Goal: Task Accomplishment & Management: Manage account settings

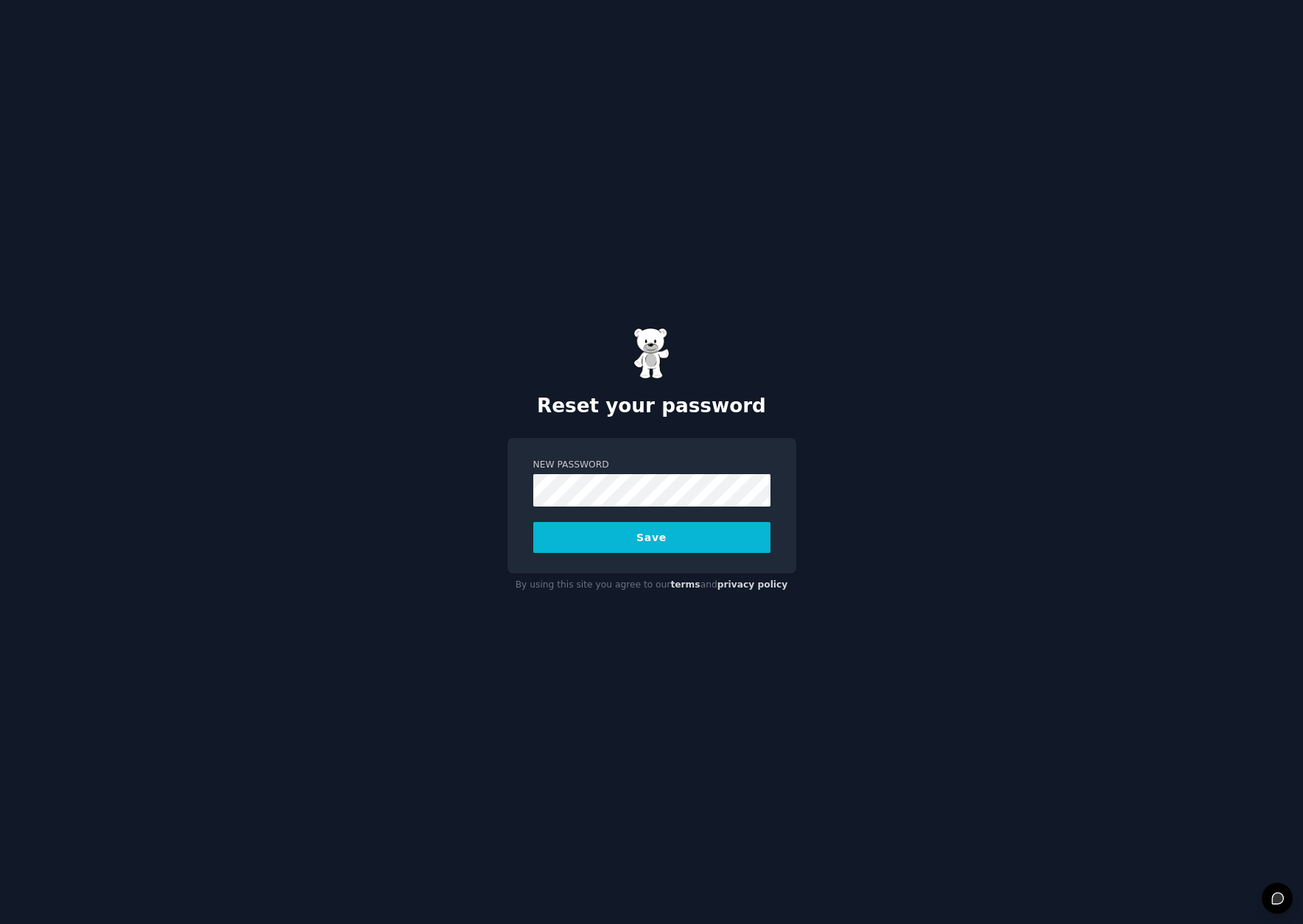
click at [759, 450] on div "New Password Save" at bounding box center [652, 505] width 288 height 136
click at [676, 546] on button "Save" at bounding box center [652, 537] width 237 height 31
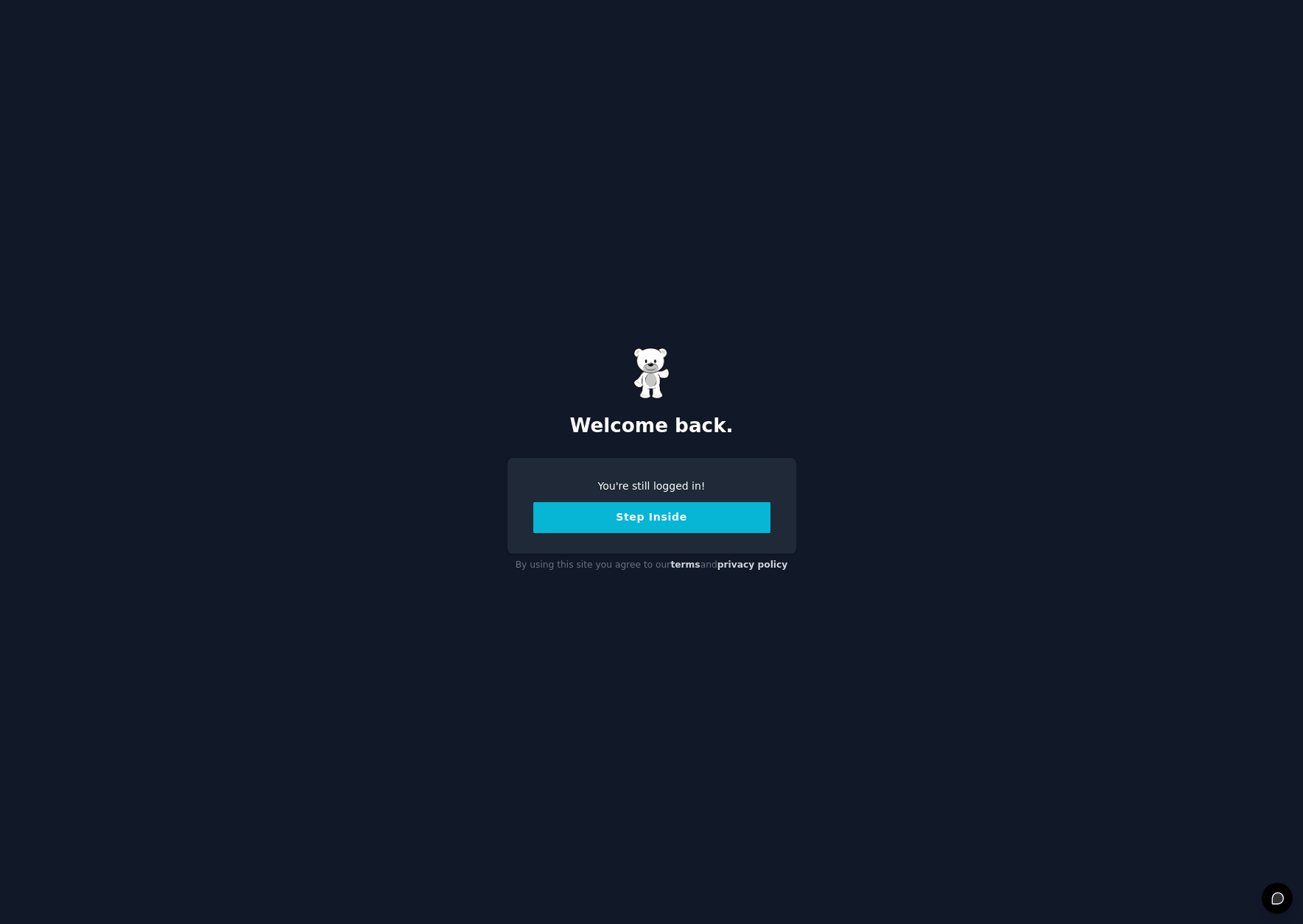
click at [655, 520] on button "Step Inside" at bounding box center [652, 518] width 237 height 31
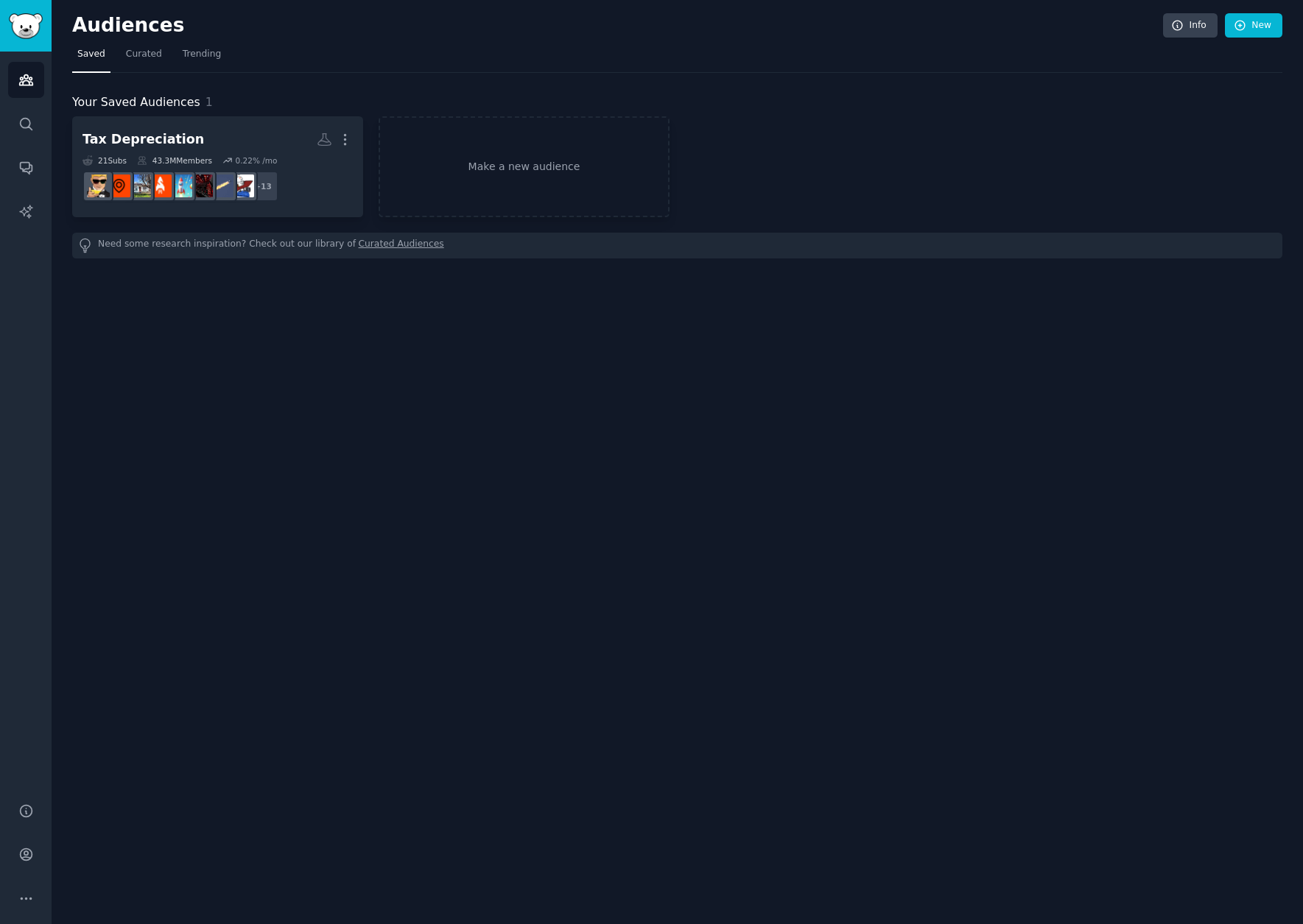
drag, startPoint x: 898, startPoint y: 328, endPoint x: 813, endPoint y: 319, distance: 85.5
click at [898, 327] on div "Audiences Info New Saved Curated Trending Your Saved Audiences 1 Tax Depreciati…" at bounding box center [678, 462] width 1252 height 924
click at [569, 32] on h2 "Audiences" at bounding box center [618, 26] width 1091 height 24
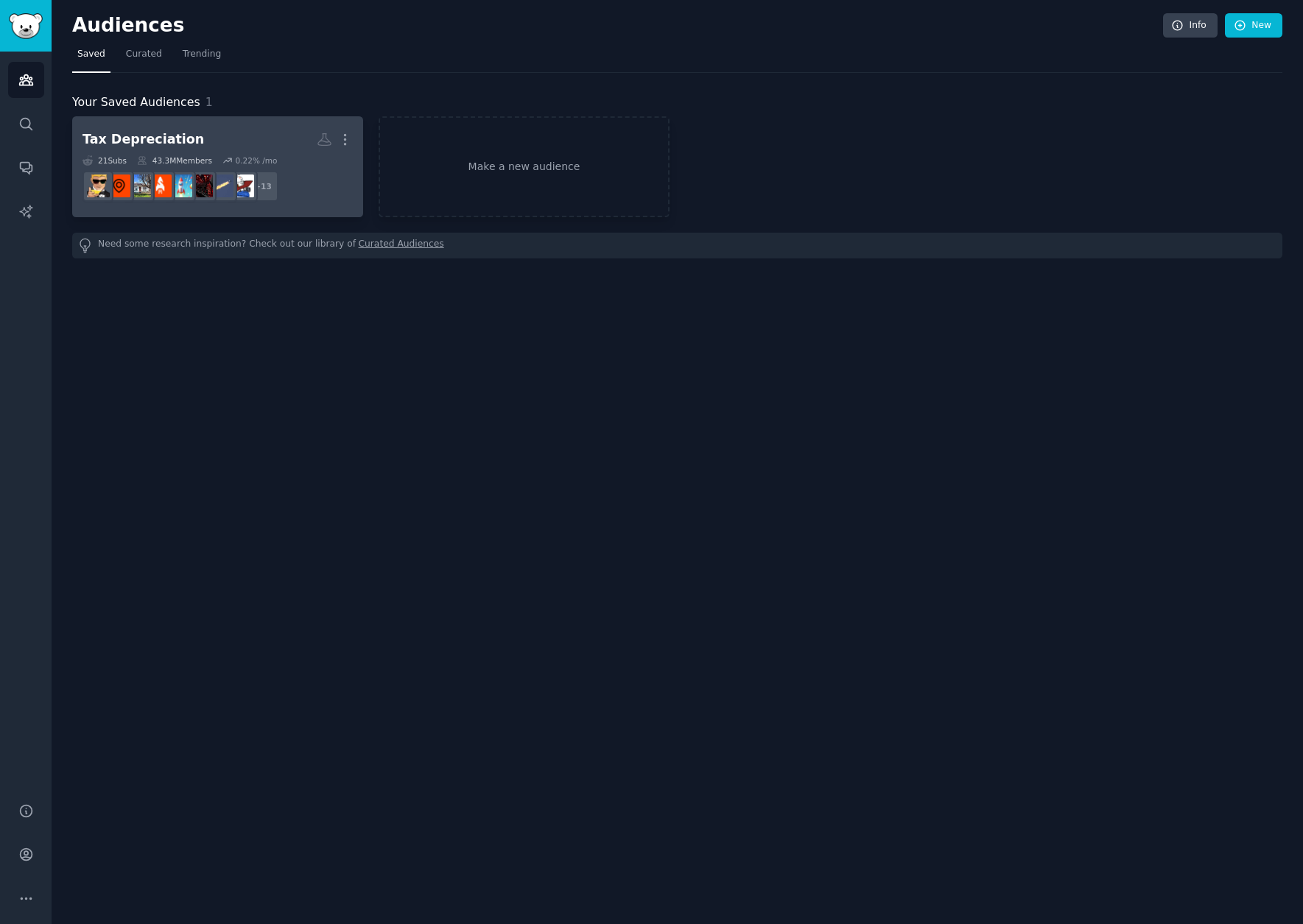
click at [244, 145] on h2 "Tax Depreciation More" at bounding box center [217, 140] width 270 height 26
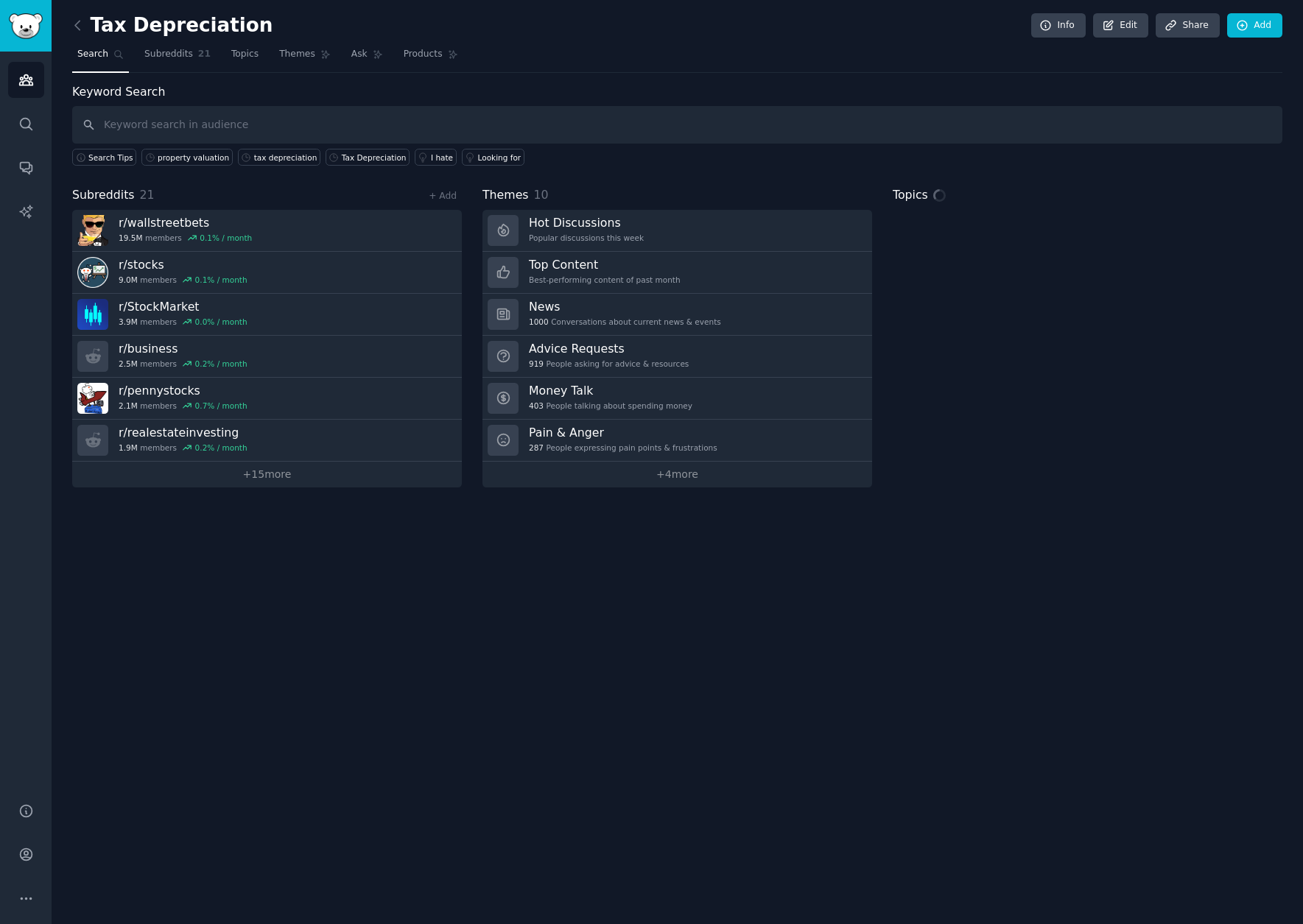
click at [1118, 144] on div "Keyword Search Search Tips property valuation tax depreciation Tax Depreciation…" at bounding box center [677, 124] width 1210 height 83
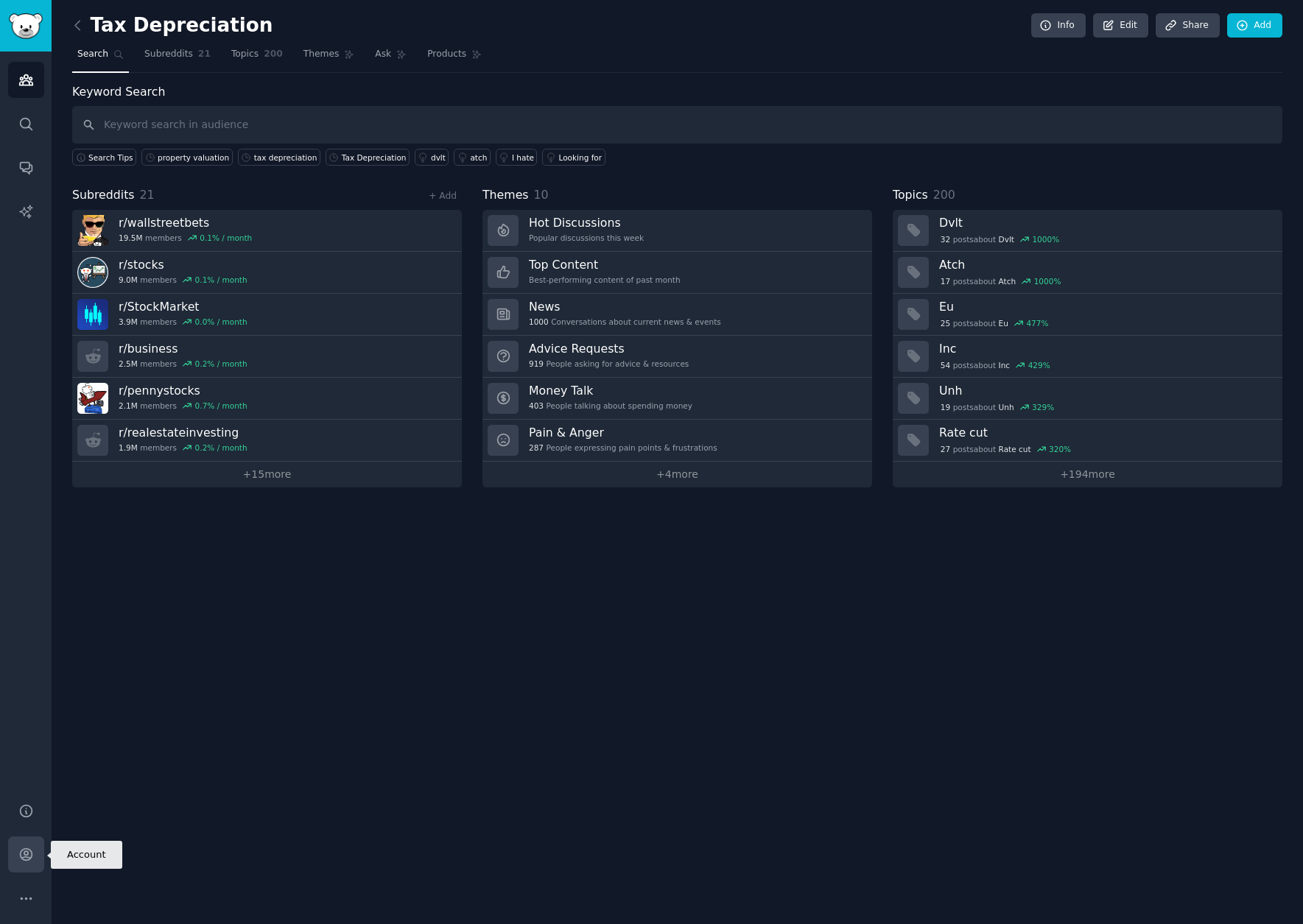
click at [34, 846] on link "Account" at bounding box center [26, 855] width 36 height 36
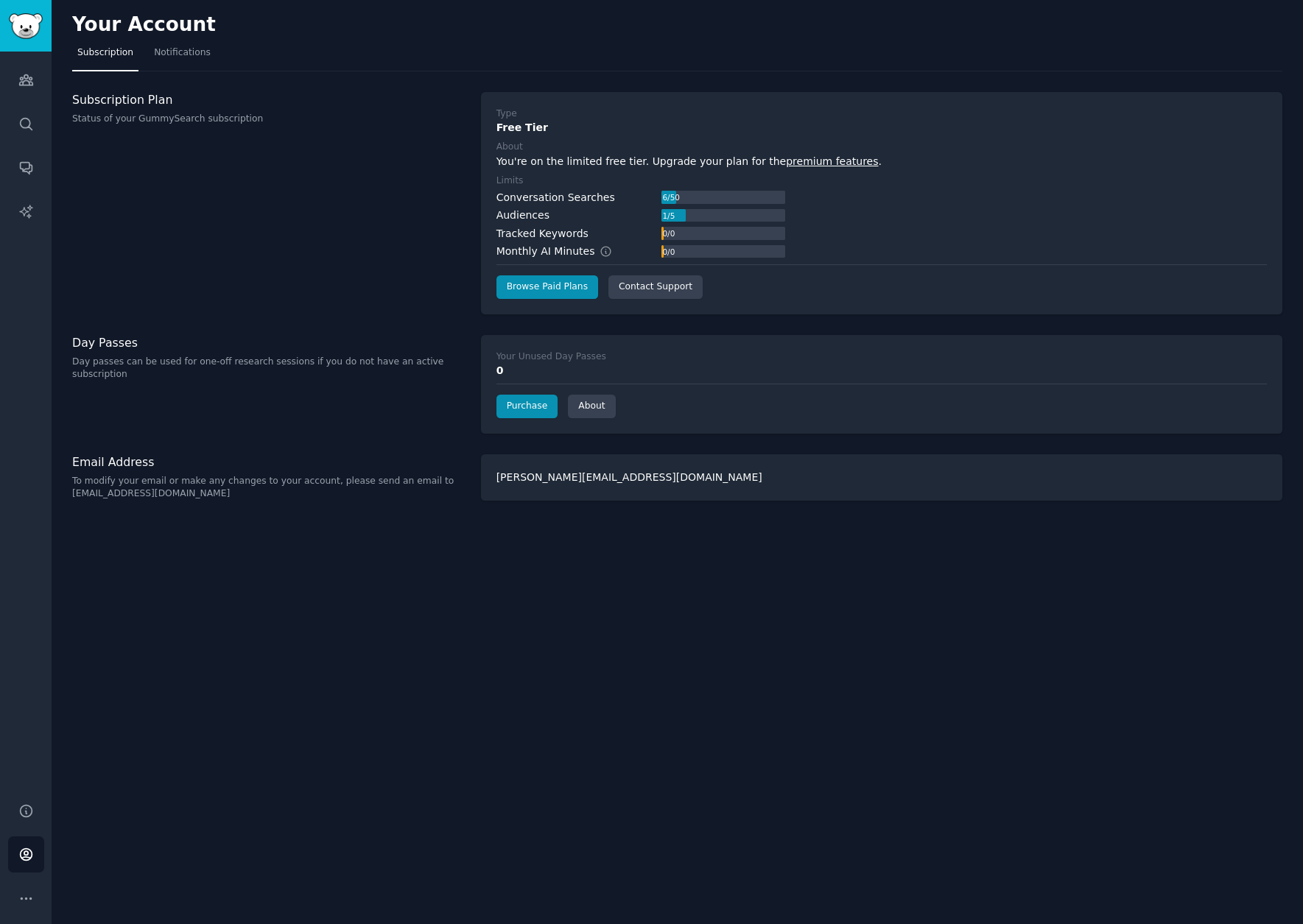
click at [204, 724] on div "Your Account Subscription Notifications Subscription Plan Status of your GummyS…" at bounding box center [678, 462] width 1252 height 924
click at [21, 898] on icon "Sidebar" at bounding box center [26, 898] width 10 height 2
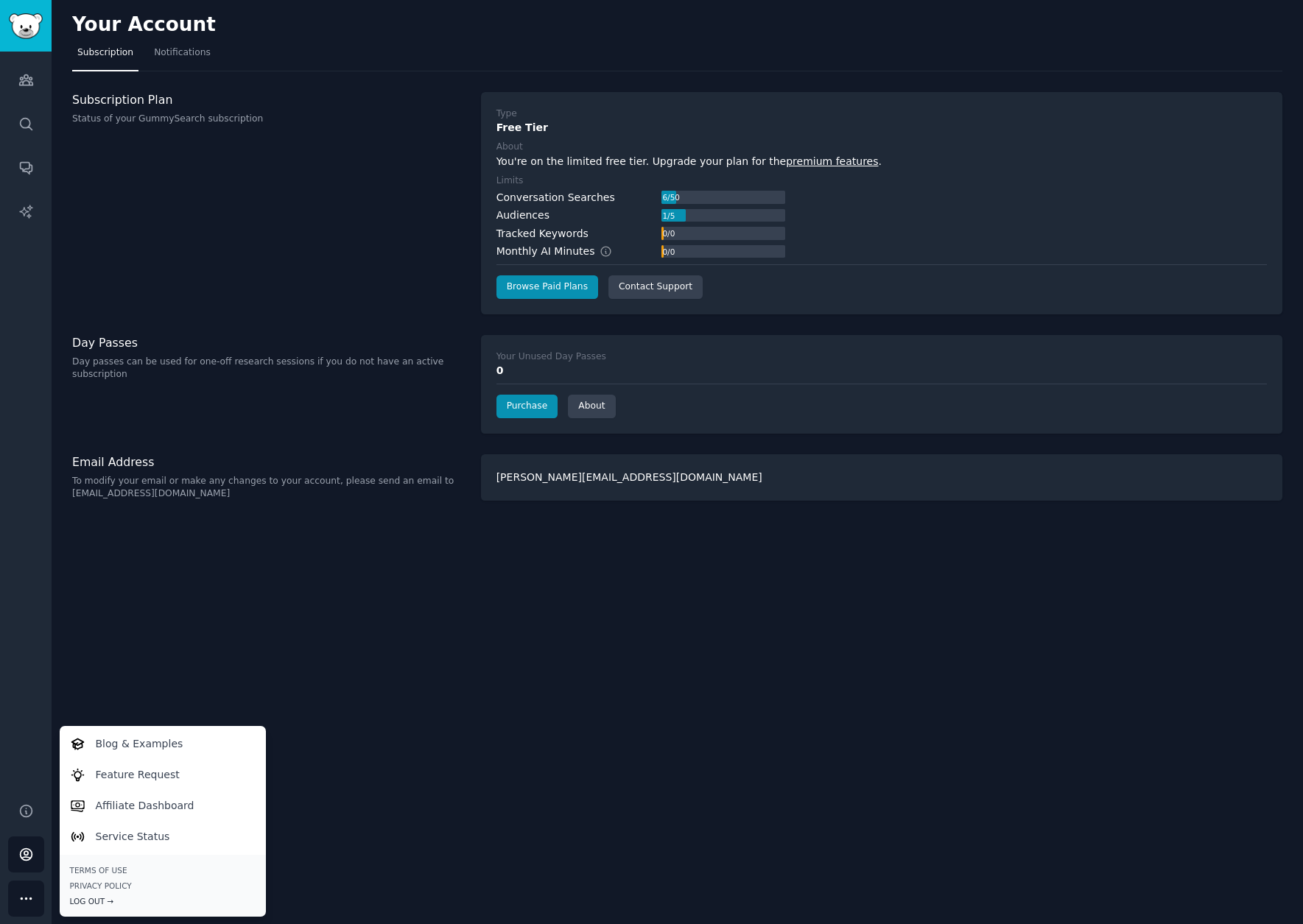
click at [98, 900] on div "Log Out →" at bounding box center [162, 900] width 185 height 10
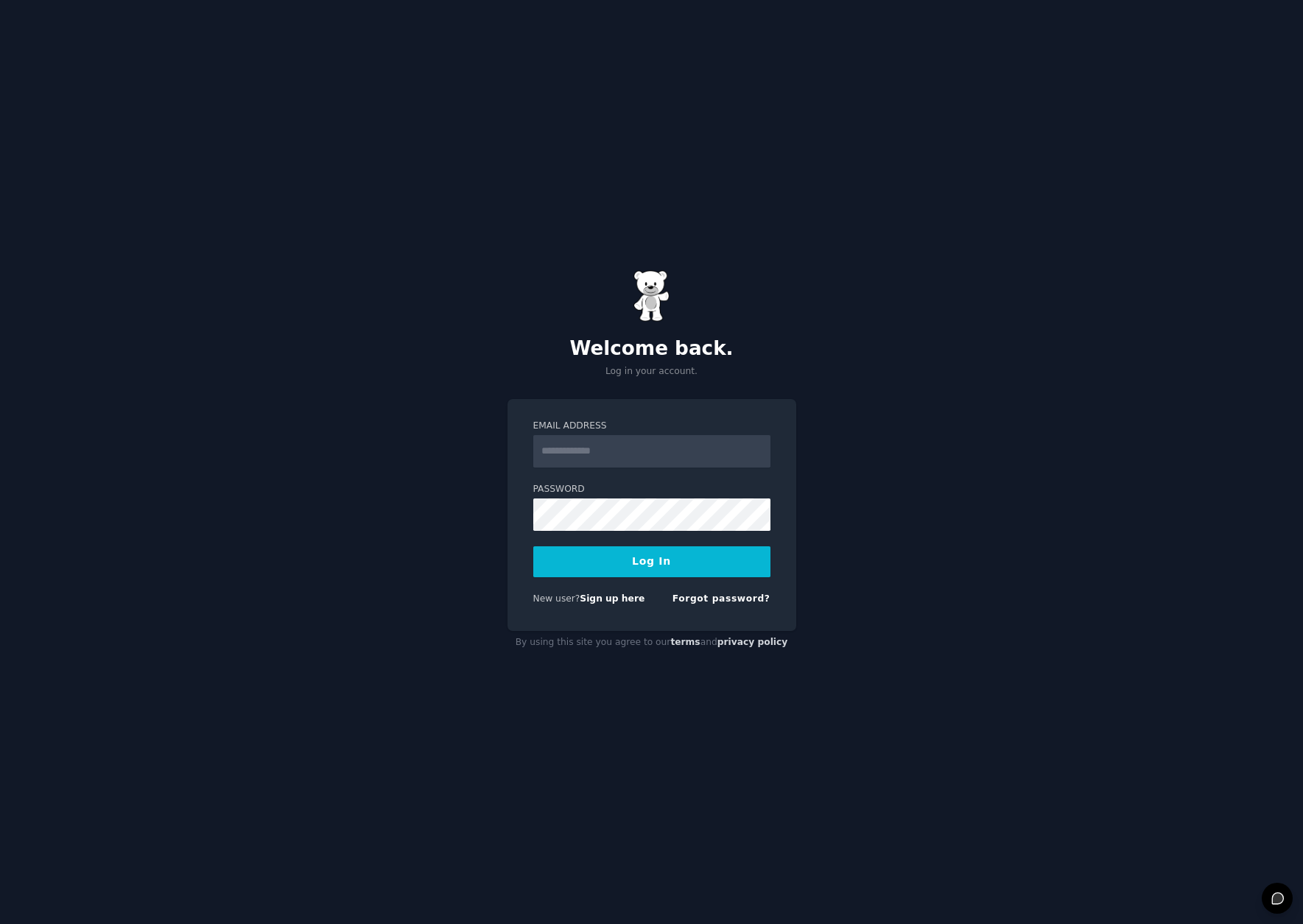
type input "**********"
click at [755, 96] on div "**********" at bounding box center [652, 462] width 1303 height 924
click at [850, 452] on div "**********" at bounding box center [652, 462] width 1303 height 924
click at [641, 563] on button "Log In" at bounding box center [652, 562] width 237 height 31
